Goal: Obtain resource: Obtain resource

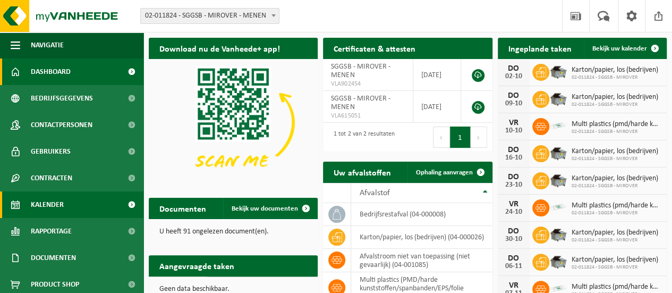
click at [77, 197] on link "Kalender" at bounding box center [71, 204] width 143 height 27
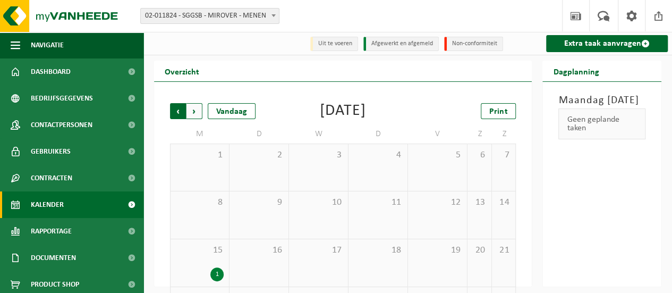
click at [192, 112] on span "Volgende" at bounding box center [194, 111] width 16 height 16
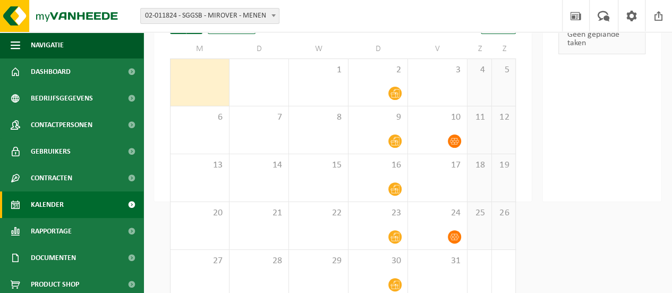
scroll to position [101, 0]
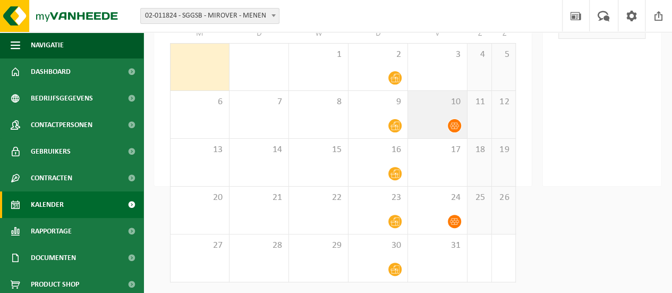
click at [451, 123] on icon at bounding box center [454, 125] width 9 height 9
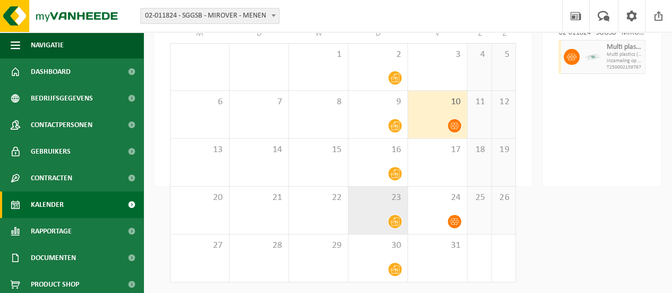
click at [394, 222] on icon at bounding box center [394, 221] width 9 height 9
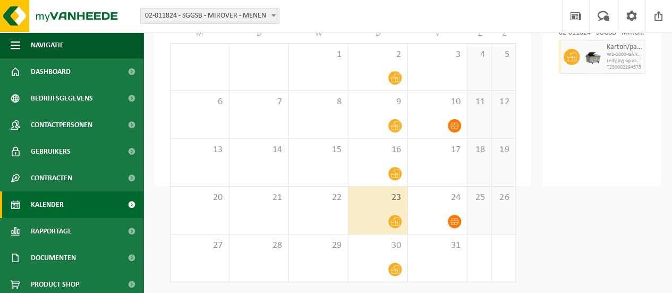
click at [394, 222] on icon at bounding box center [394, 221] width 9 height 9
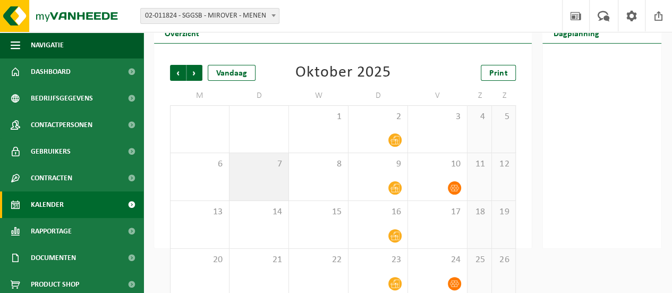
scroll to position [0, 0]
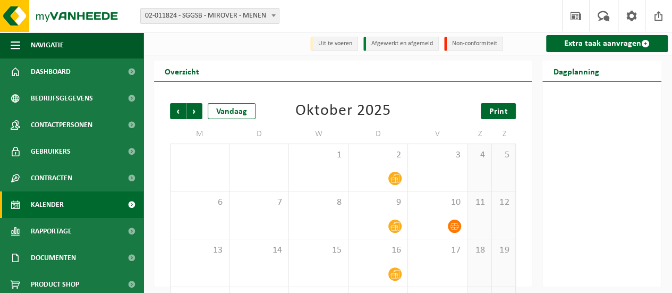
click at [499, 110] on span "Print" at bounding box center [498, 111] width 18 height 8
click at [194, 111] on span "Volgende" at bounding box center [194, 111] width 16 height 16
click at [499, 112] on span "Print" at bounding box center [498, 111] width 18 height 8
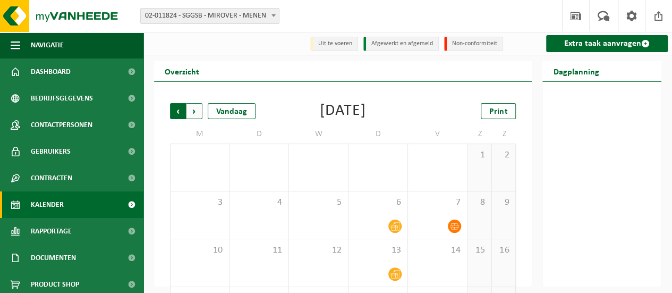
click at [192, 112] on span "Volgende" at bounding box center [194, 111] width 16 height 16
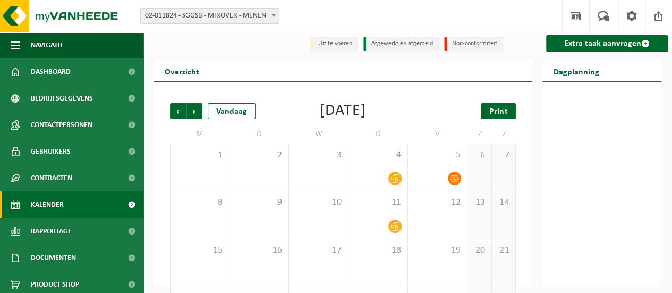
click at [495, 110] on span "Print" at bounding box center [498, 111] width 18 height 8
